Goal: Information Seeking & Learning: Find specific fact

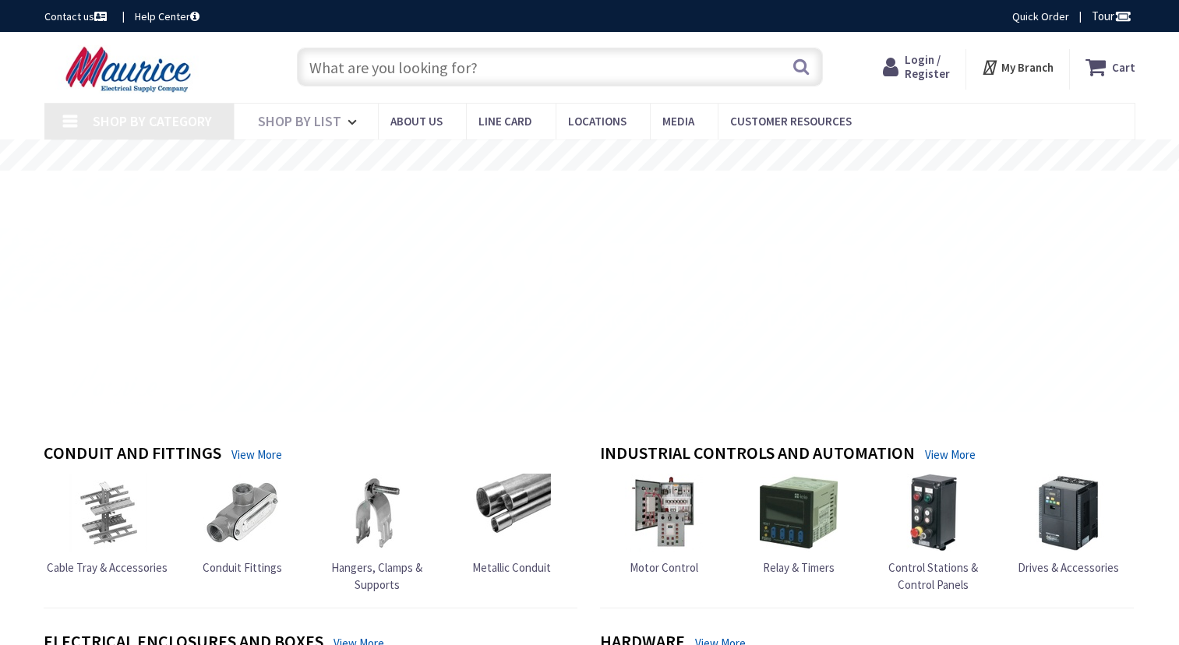
type input "St Christopher[GEOGRAPHIC_DATA], [GEOGRAPHIC_DATA]"
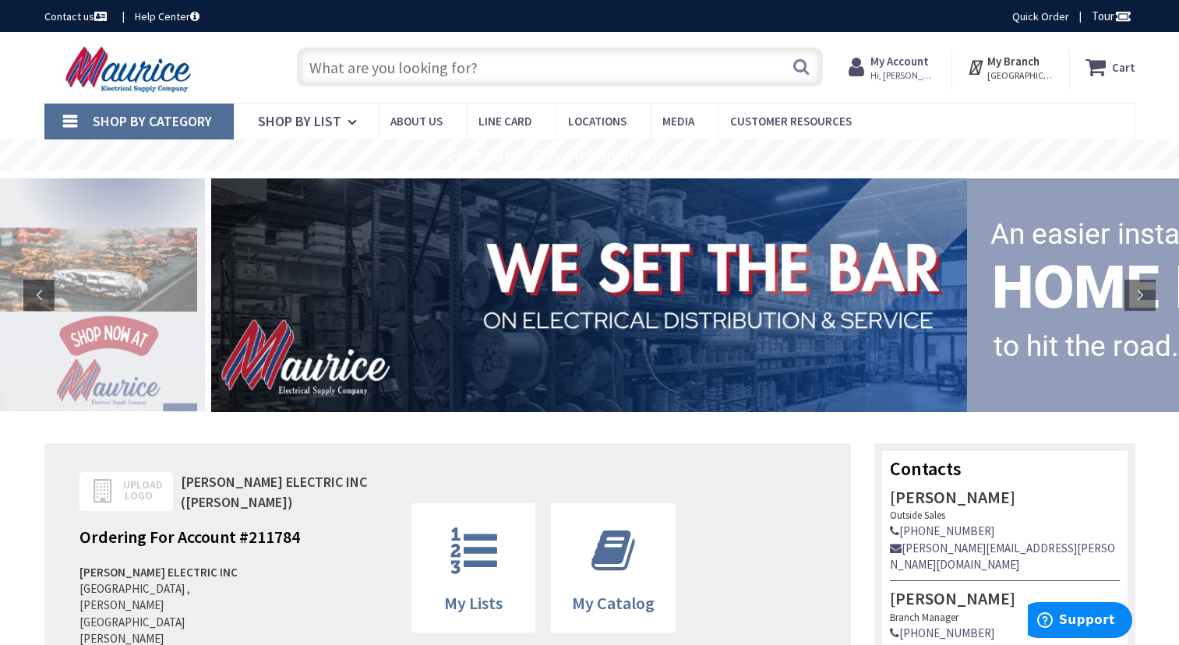
click at [642, 63] on input "text" at bounding box center [560, 67] width 526 height 39
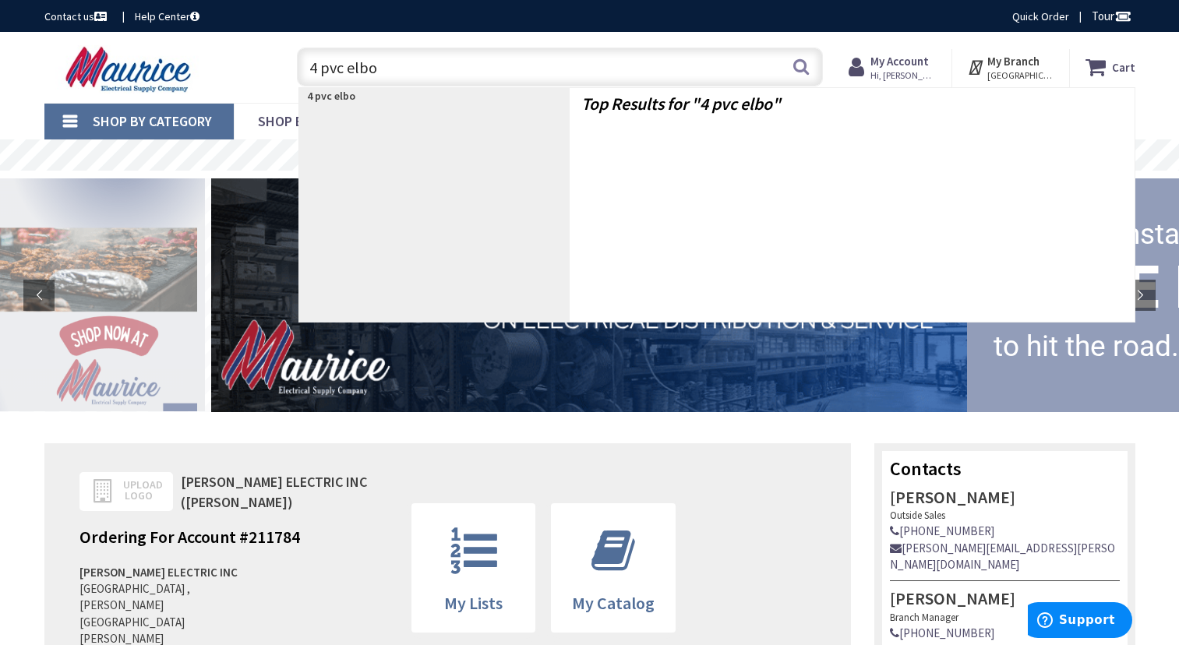
type input "4 pvc elbow"
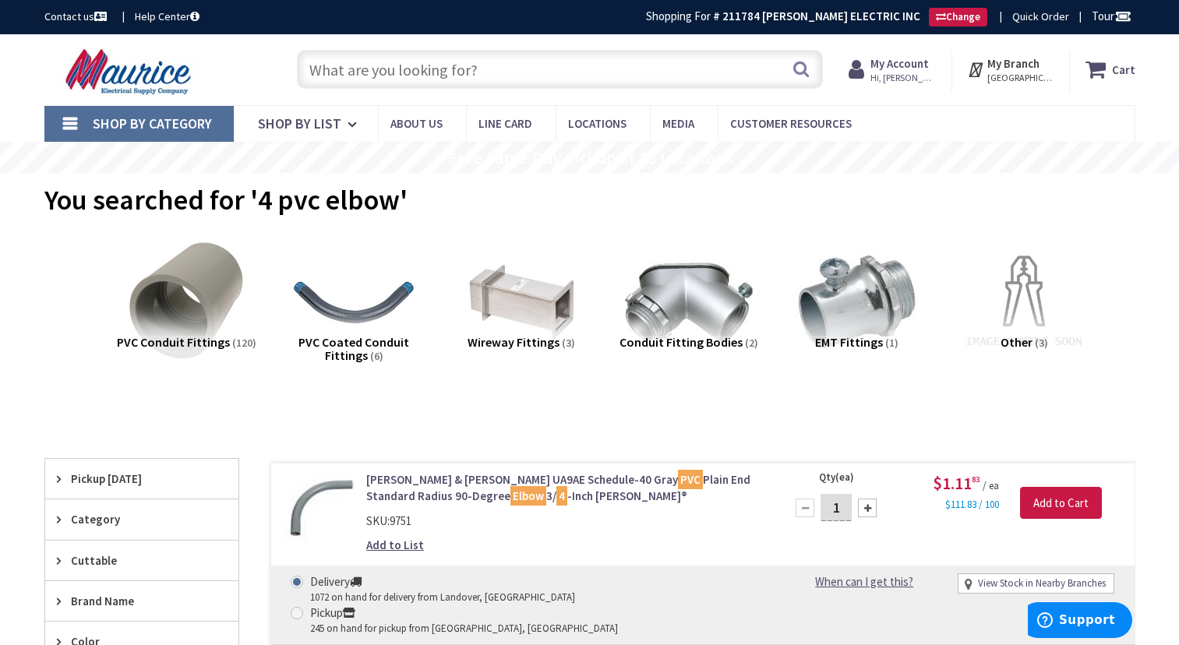
click at [560, 70] on input "text" at bounding box center [560, 69] width 526 height 39
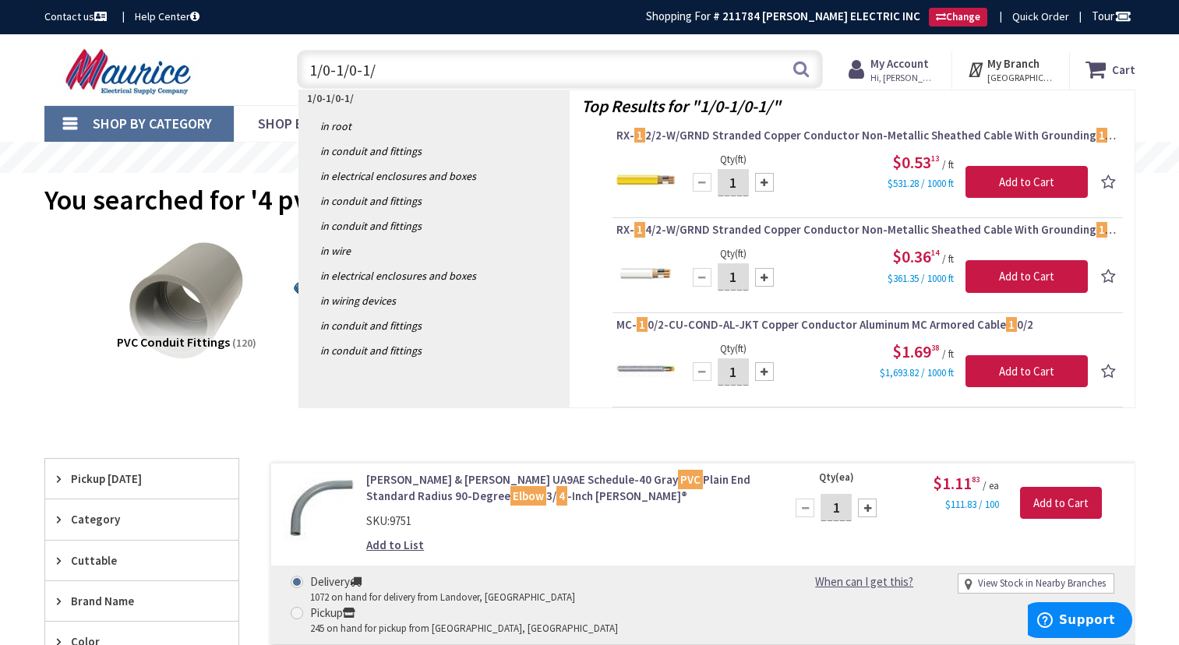
type input "1/0-1/0-1/0"
